Goal: Information Seeking & Learning: Learn about a topic

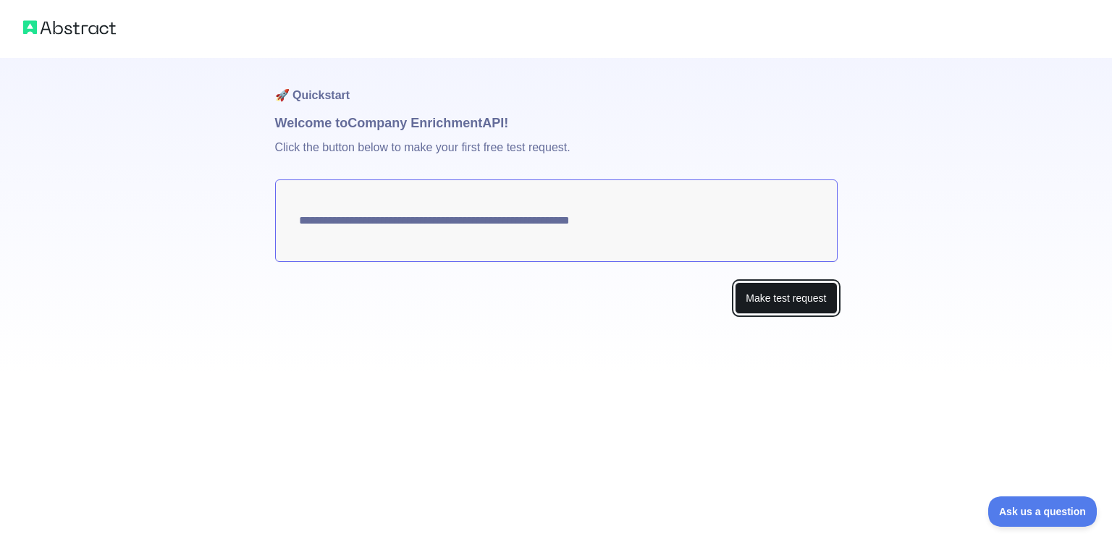
click at [779, 303] on button "Make test request" at bounding box center [786, 298] width 102 height 33
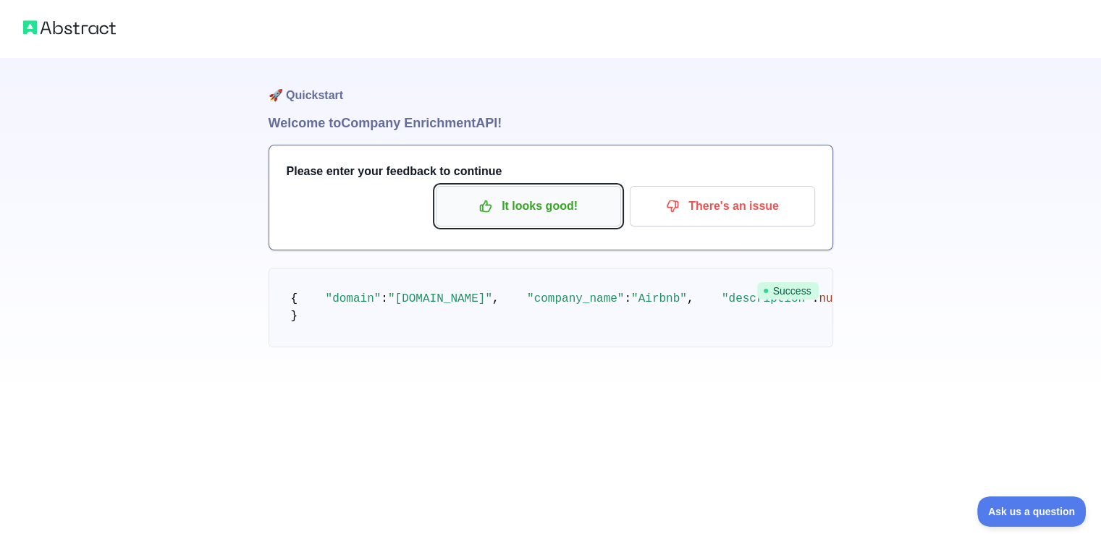
click at [575, 207] on p "It looks good!" at bounding box center [529, 206] width 164 height 25
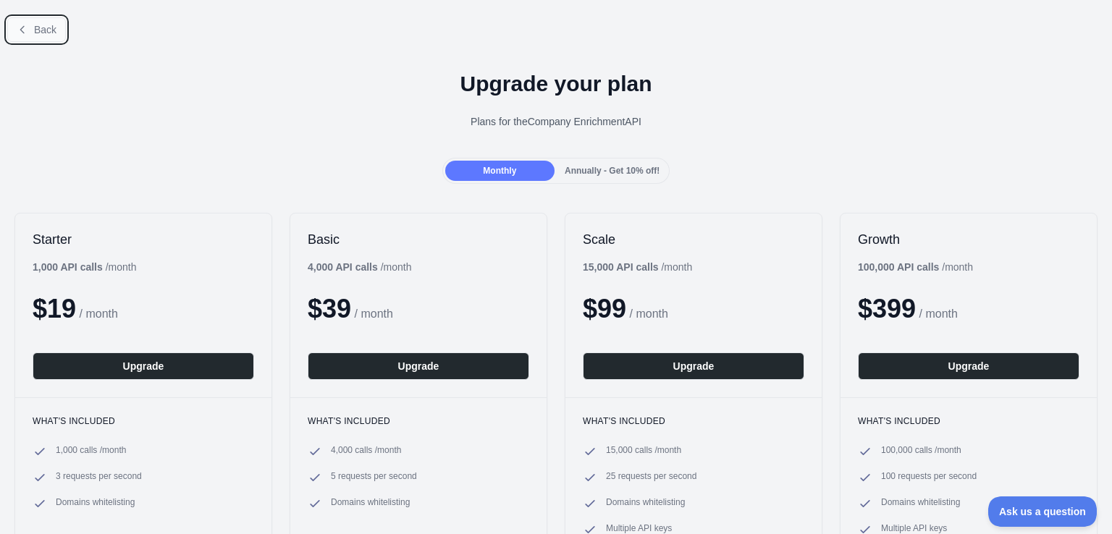
click at [23, 27] on icon at bounding box center [22, 29] width 4 height 7
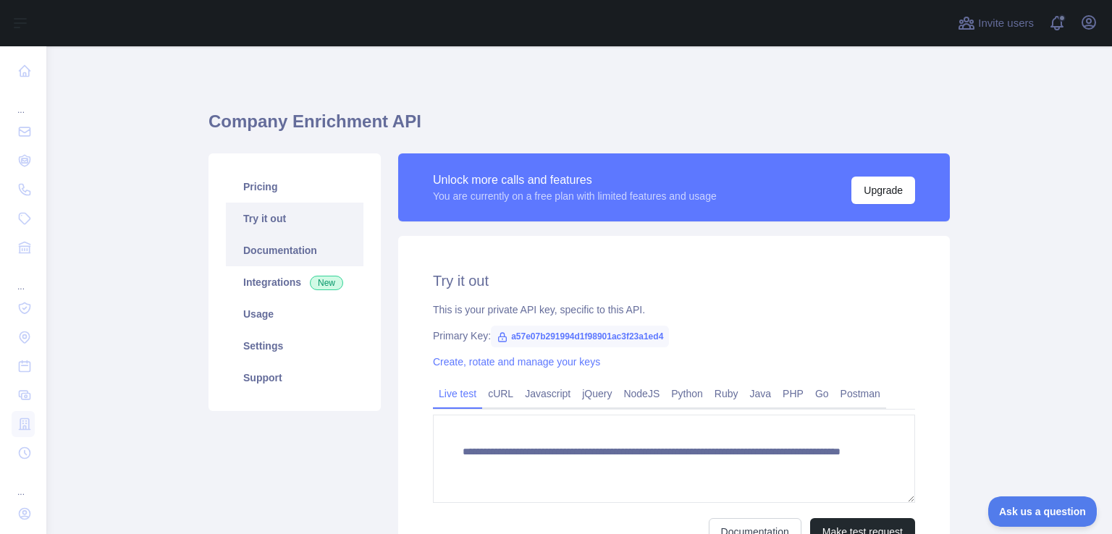
click at [292, 264] on link "Documentation" at bounding box center [295, 251] width 138 height 32
click at [298, 289] on link "Integrations New" at bounding box center [295, 282] width 138 height 32
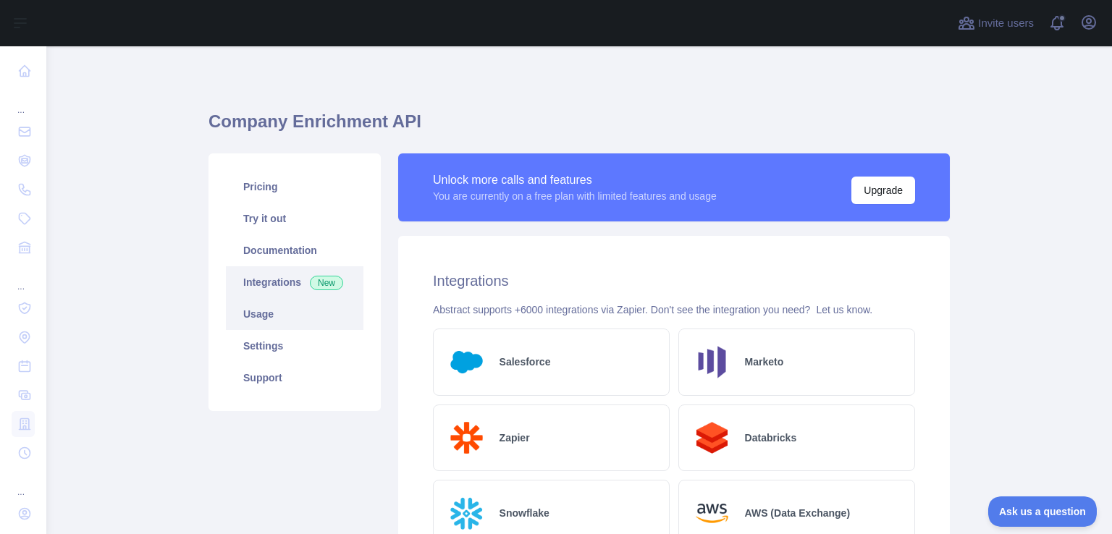
click at [305, 324] on link "Usage" at bounding box center [295, 314] width 138 height 32
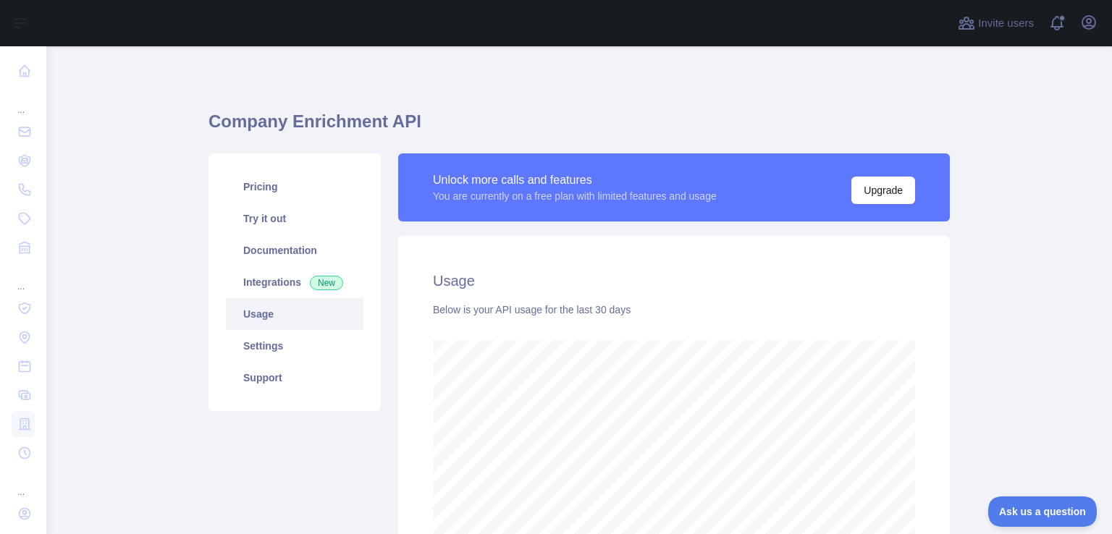
scroll to position [487, 1054]
click at [302, 345] on link "Settings" at bounding box center [295, 346] width 138 height 32
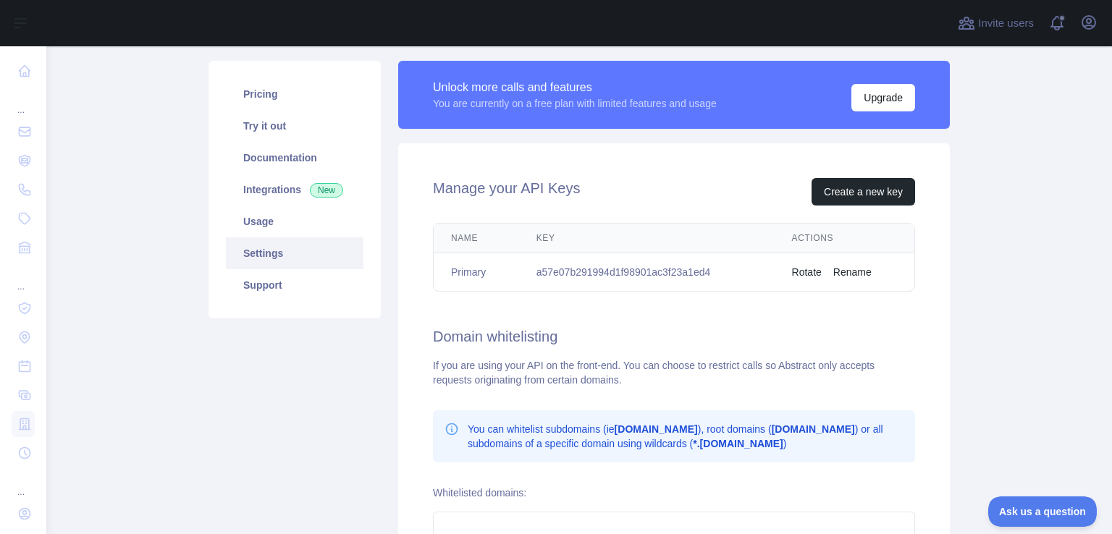
scroll to position [92, 0]
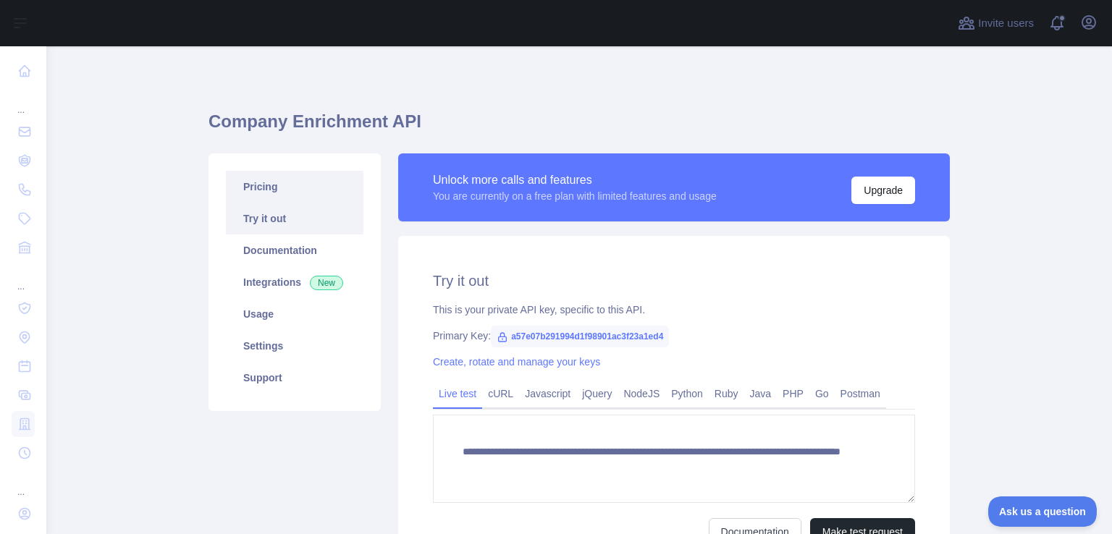
click at [316, 183] on link "Pricing" at bounding box center [295, 187] width 138 height 32
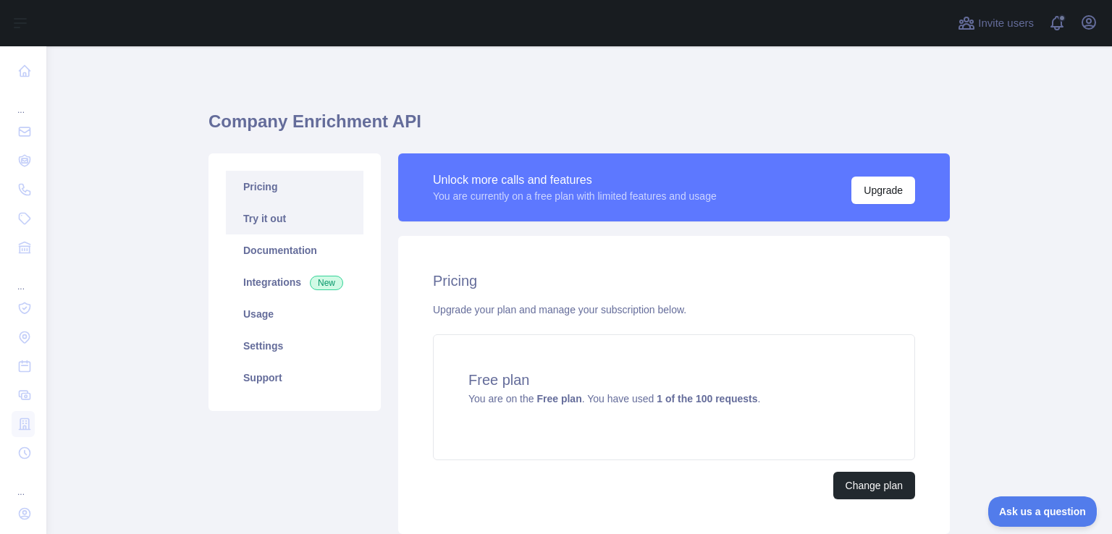
click at [322, 229] on link "Try it out" at bounding box center [295, 219] width 138 height 32
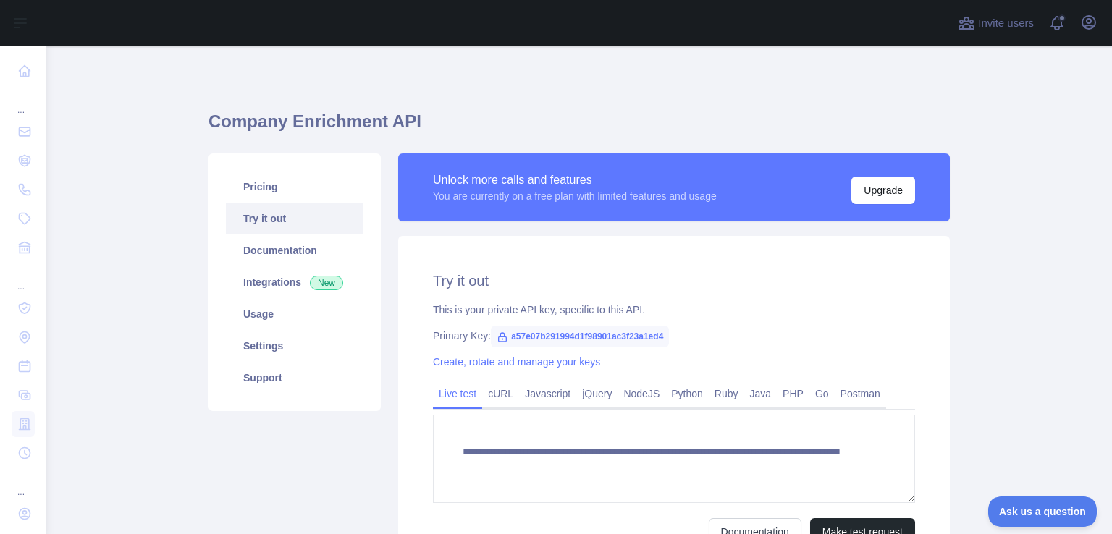
click at [607, 332] on span "a57e07b291994d1f98901ac3f23a1ed4" at bounding box center [580, 337] width 178 height 22
drag, startPoint x: 657, startPoint y: 332, endPoint x: 494, endPoint y: 329, distance: 162.2
click at [494, 329] on span "a57e07b291994d1f98901ac3f23a1ed4" at bounding box center [580, 337] width 178 height 22
copy span "a57e07b291994d1f98901ac3f23a1ed4"
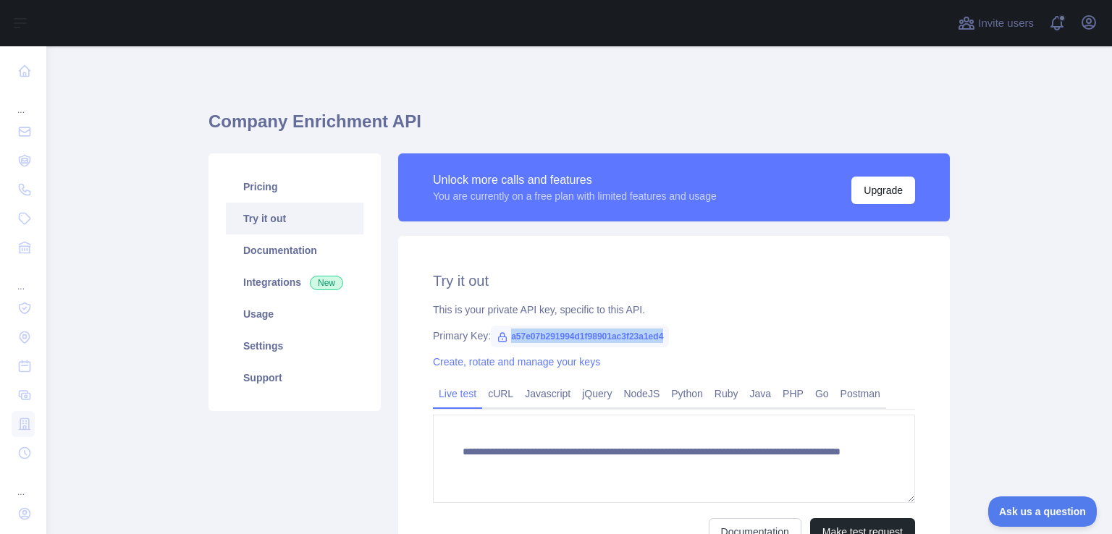
copy span "a57e07b291994d1f98901ac3f23a1ed4"
click at [489, 26] on div at bounding box center [498, 23] width 880 height 46
